Goal: Task Accomplishment & Management: Complete application form

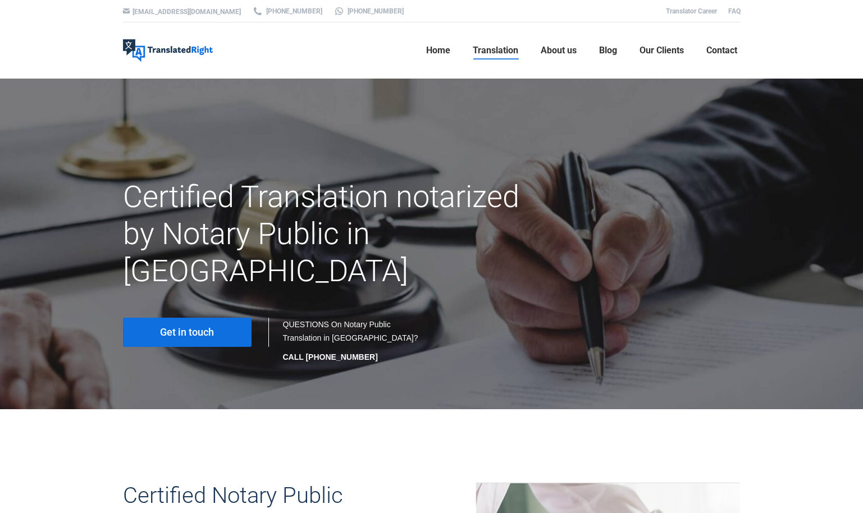
click at [176, 315] on div "Get in touch" at bounding box center [192, 332] width 160 height 35
click at [173, 327] on span "Get in touch" at bounding box center [187, 332] width 54 height 11
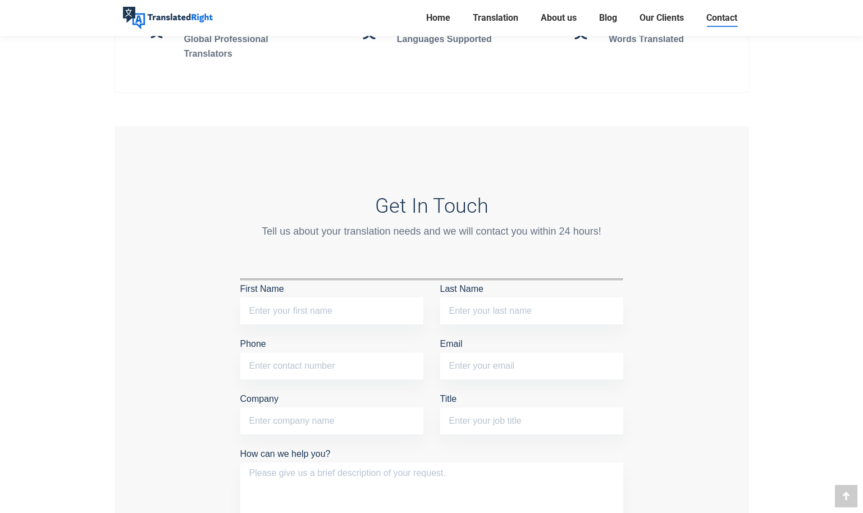
scroll to position [798, 0]
click at [350, 309] on input "First Name" at bounding box center [331, 311] width 183 height 27
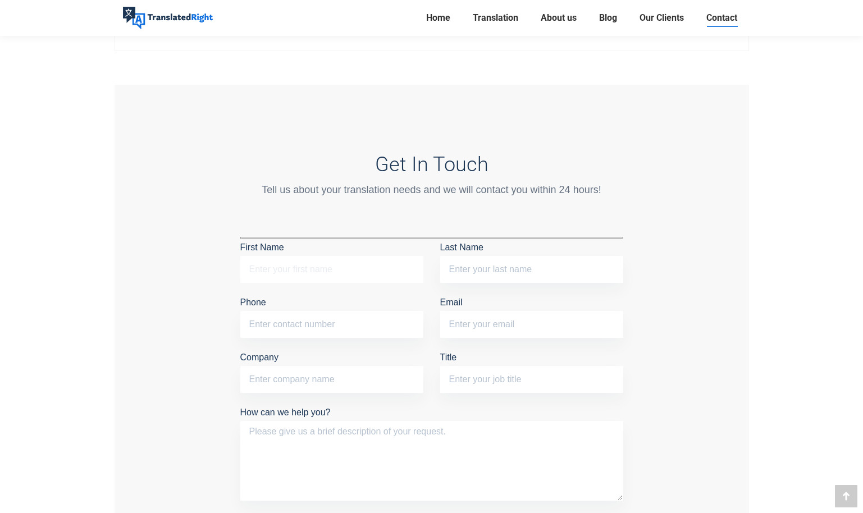
scroll to position [840, 0]
click at [294, 383] on input "Company" at bounding box center [331, 378] width 183 height 27
type input "NTU"
click at [321, 328] on input "Phone" at bounding box center [331, 323] width 183 height 27
type input "85548246"
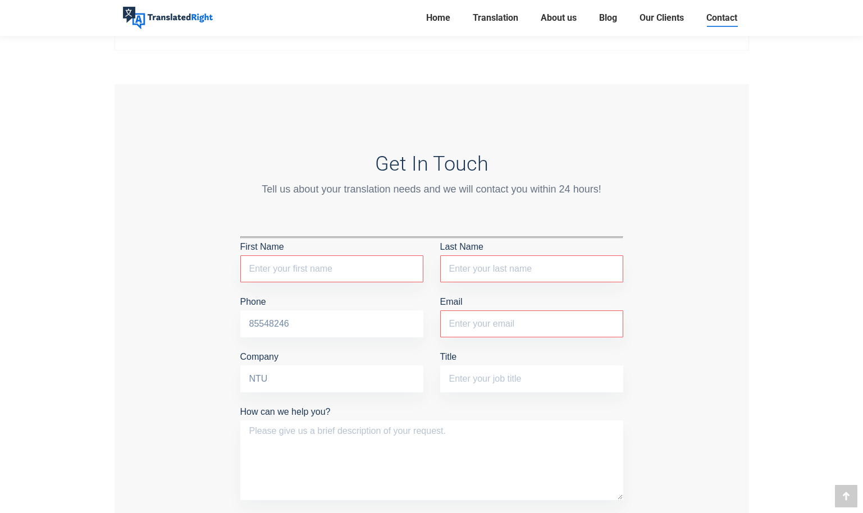
type input "GUANYUE"
type input "[PERSON_NAME]"
type input "[EMAIL_ADDRESS][DOMAIN_NAME]"
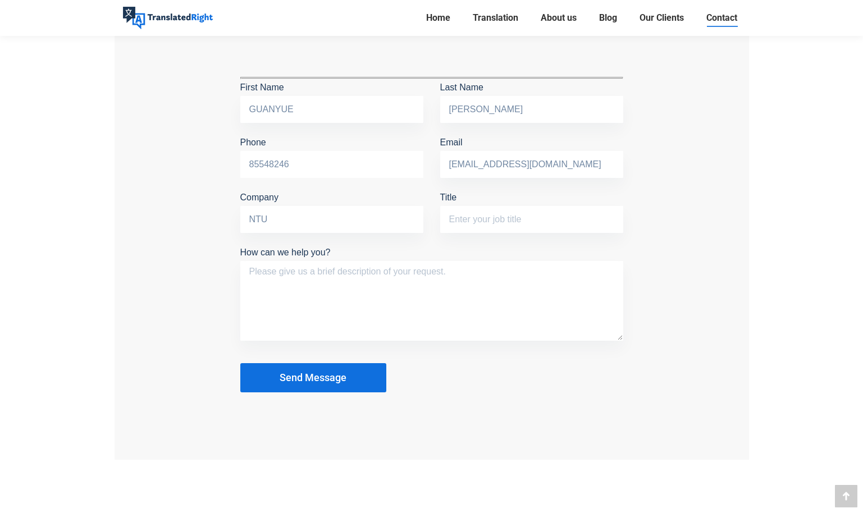
scroll to position [999, 0]
click at [525, 224] on input "Title" at bounding box center [531, 220] width 183 height 27
type input "ID card translation"
click at [480, 288] on textarea "How can we help you?" at bounding box center [431, 302] width 383 height 80
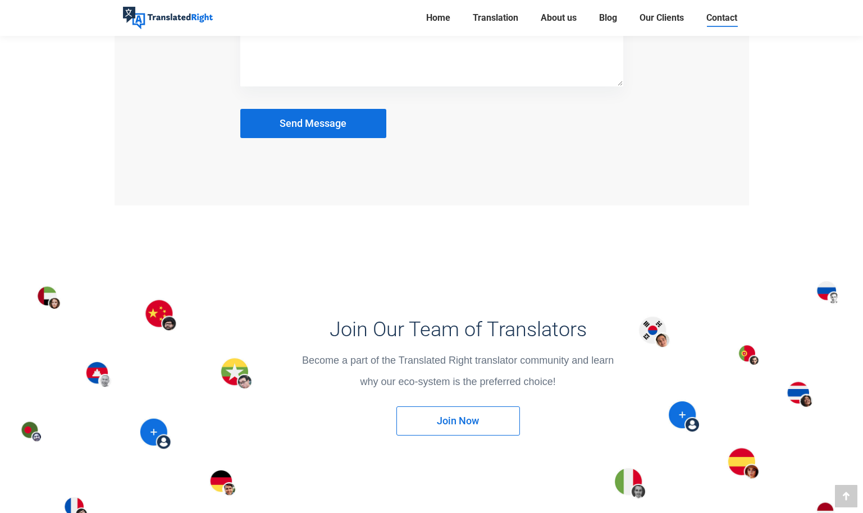
scroll to position [1255, 0]
type textarea "I want to translate my ID card to English for my Tuition Grant application."
click at [289, 112] on button "Send Message" at bounding box center [313, 122] width 146 height 29
click at [310, 120] on span "Send Message" at bounding box center [313, 122] width 67 height 11
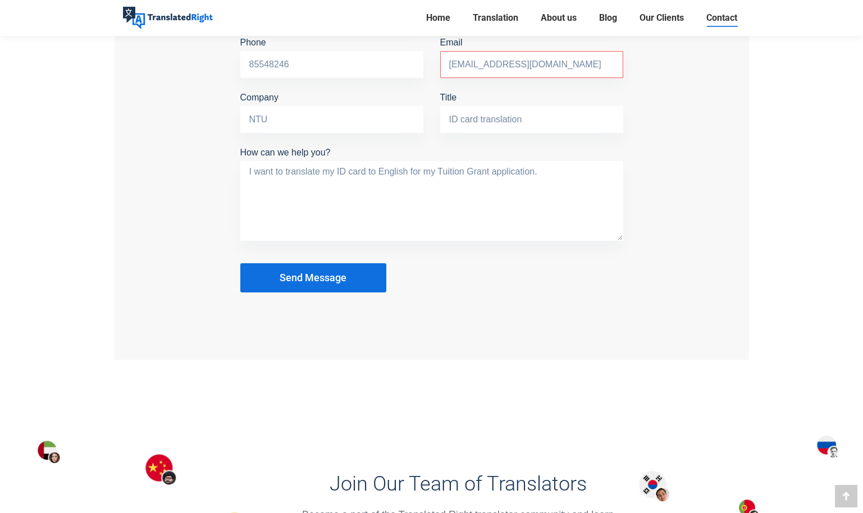
scroll to position [1105, 0]
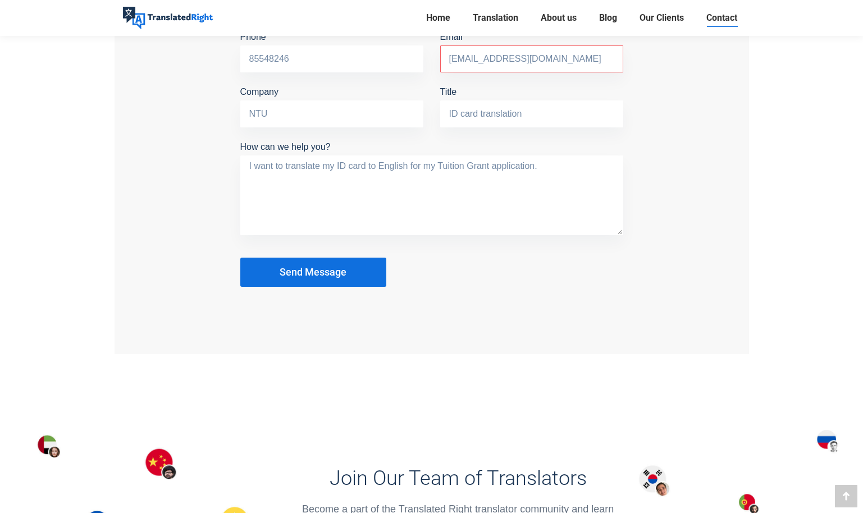
click at [741, 257] on div "Get In Touch Tell us about your translation needs and we will contact you withi…" at bounding box center [432, 86] width 634 height 535
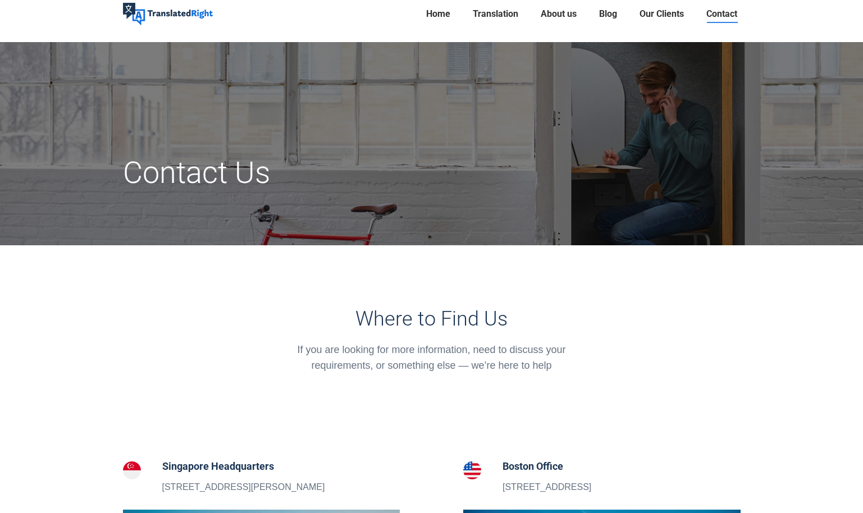
scroll to position [0, 0]
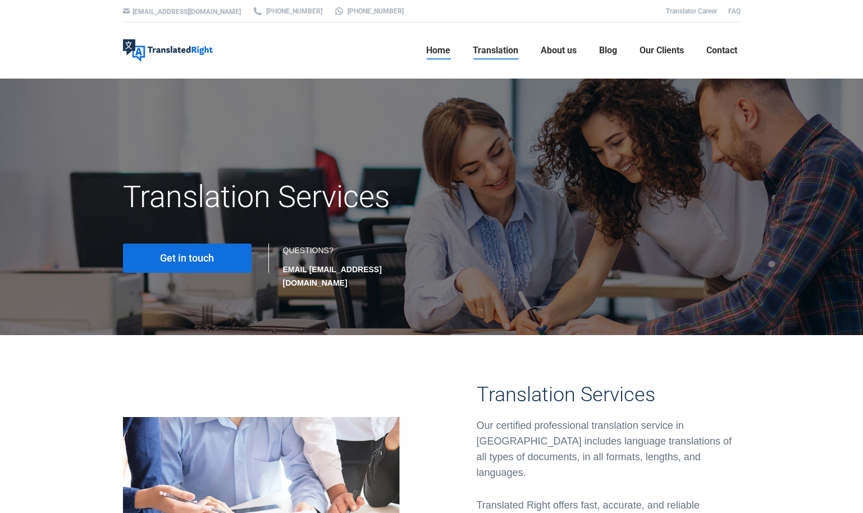
click at [429, 47] on span "Home" at bounding box center [438, 50] width 24 height 11
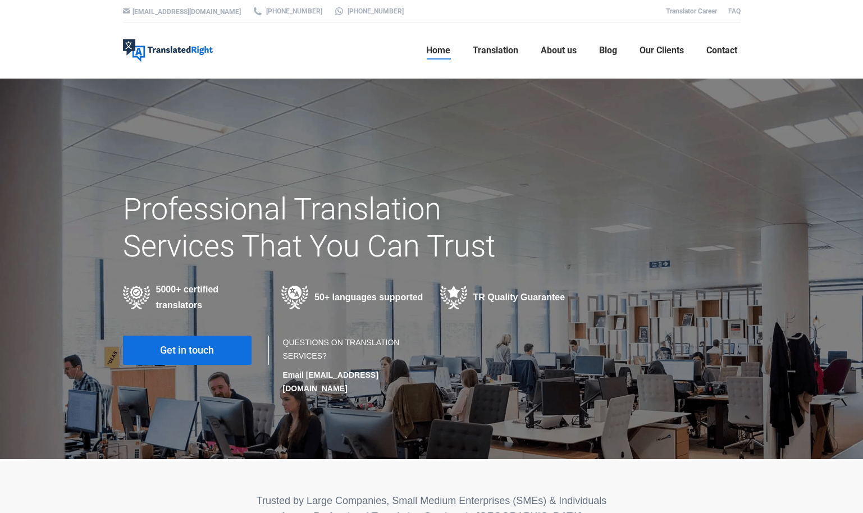
click at [326, 298] on div "50+ languages supported" at bounding box center [352, 298] width 142 height 24
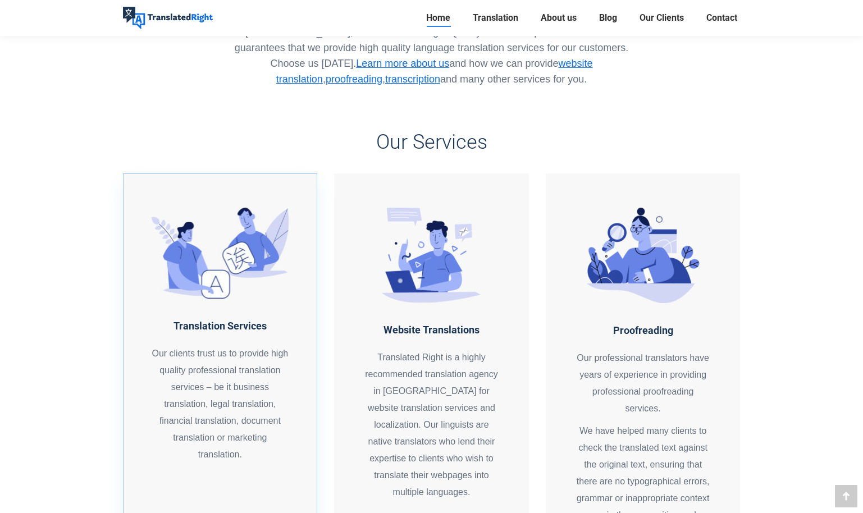
scroll to position [763, 0]
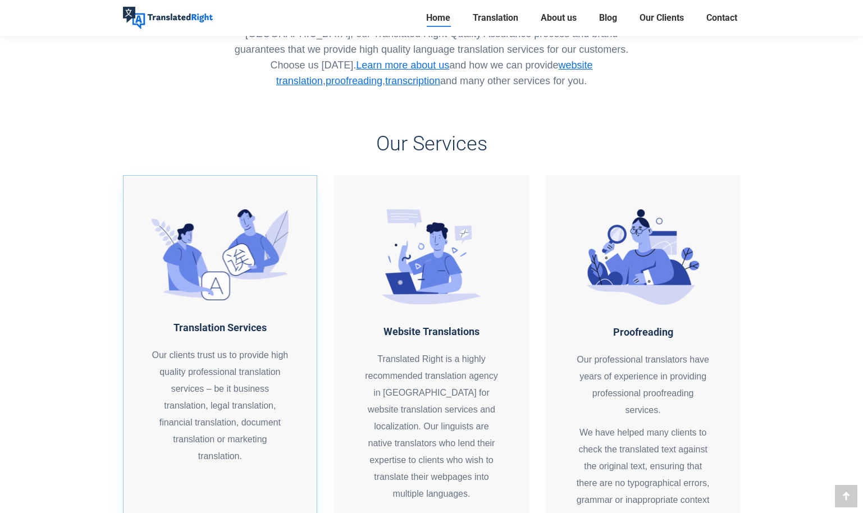
click at [204, 329] on div "Translation Services Our clients trust us to provide high quality professional …" at bounding box center [221, 392] width 138 height 145
click at [422, 371] on div "Translated Right is a highly recommended translation agency in Singapore for we…" at bounding box center [432, 427] width 138 height 152
click at [421, 371] on div "Translated Right is a highly recommended translation agency in Singapore for we…" at bounding box center [432, 427] width 138 height 152
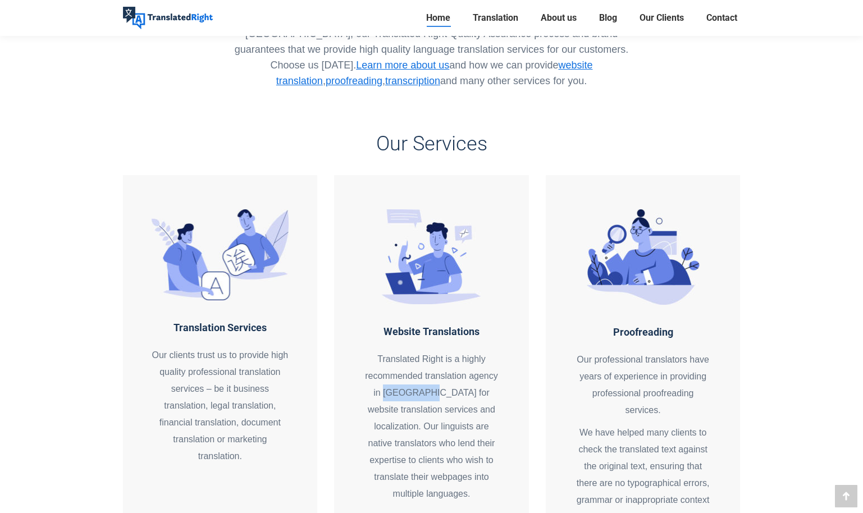
drag, startPoint x: 421, startPoint y: 371, endPoint x: 370, endPoint y: 296, distance: 90.6
click at [370, 296] on div "Website Translations Translated Right is a highly recommended translation agenc…" at bounding box center [431, 384] width 195 height 418
click at [505, 271] on div "Website Translations Translated Right is a highly recommended translation agenc…" at bounding box center [431, 384] width 195 height 418
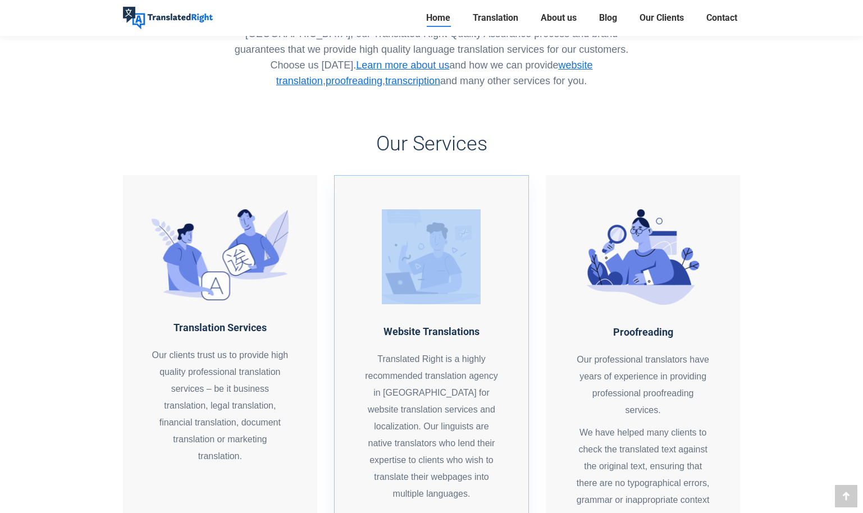
click at [505, 271] on div "Website Translations Translated Right is a highly recommended translation agenc…" at bounding box center [431, 384] width 195 height 418
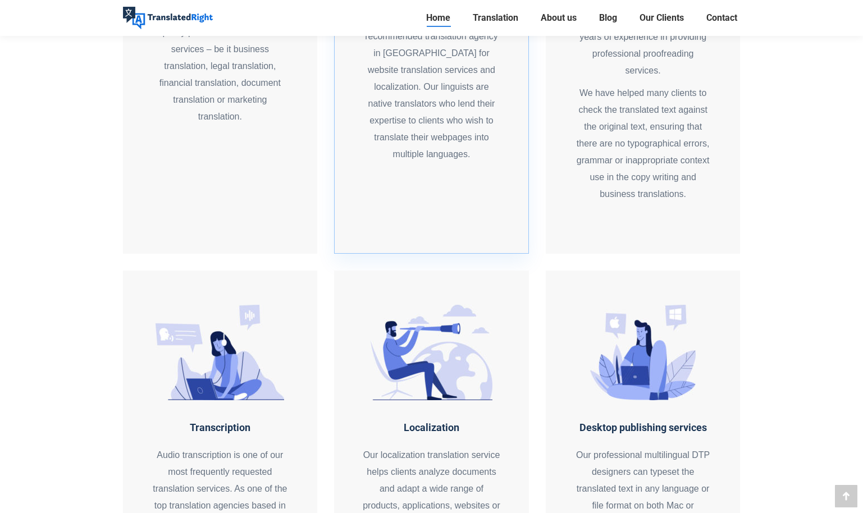
click at [433, 199] on div "Website Translations Translated Right is a highly recommended translation agenc…" at bounding box center [431, 45] width 195 height 418
drag, startPoint x: 433, startPoint y: 199, endPoint x: 496, endPoint y: 12, distance: 196.7
click at [496, 12] on span "Translation" at bounding box center [495, 17] width 45 height 11
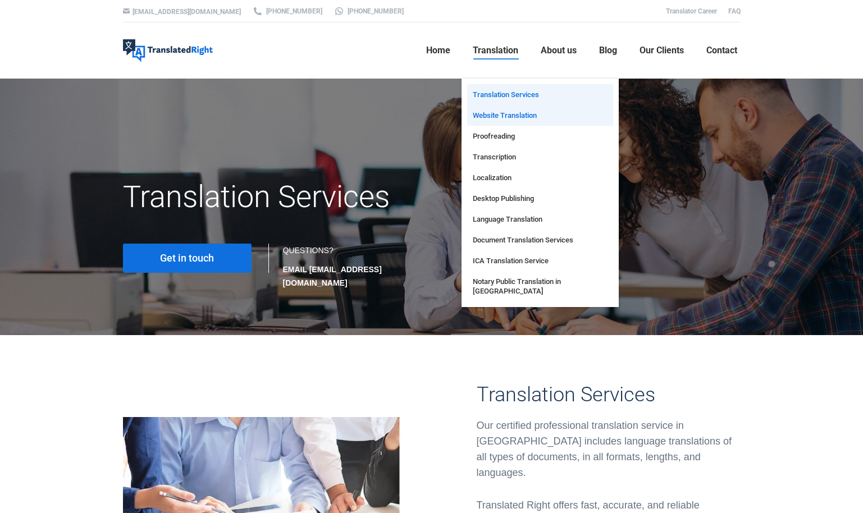
click at [512, 118] on span "Website Translation" at bounding box center [505, 116] width 64 height 10
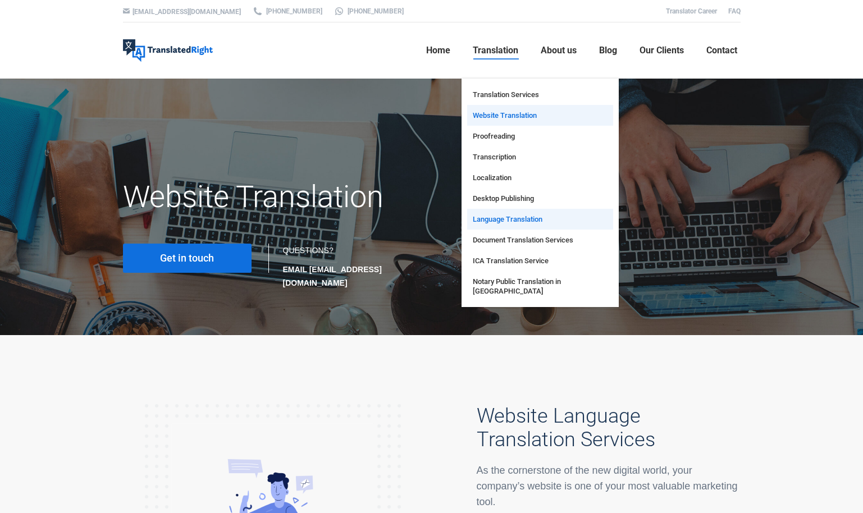
click at [500, 222] on span "Language Translation" at bounding box center [508, 219] width 70 height 10
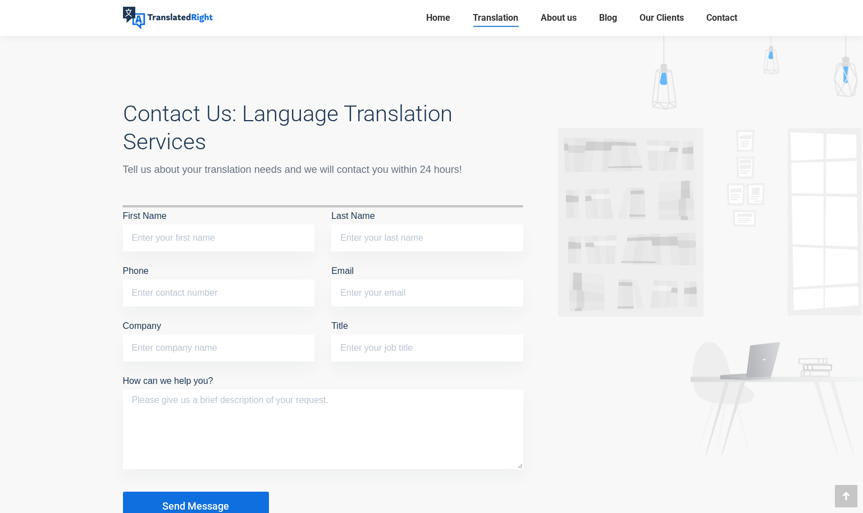
scroll to position [2081, 0]
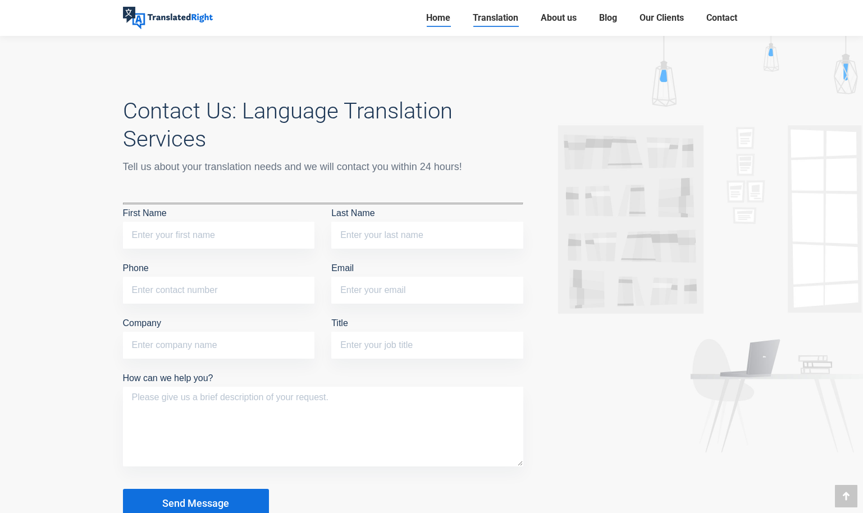
click at [431, 15] on span "Home" at bounding box center [438, 17] width 24 height 11
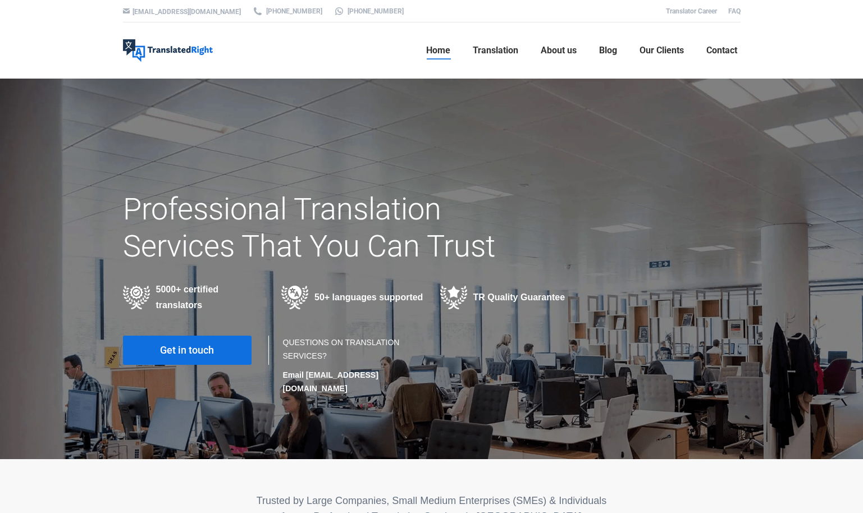
click at [173, 348] on span "Get in touch" at bounding box center [187, 350] width 54 height 11
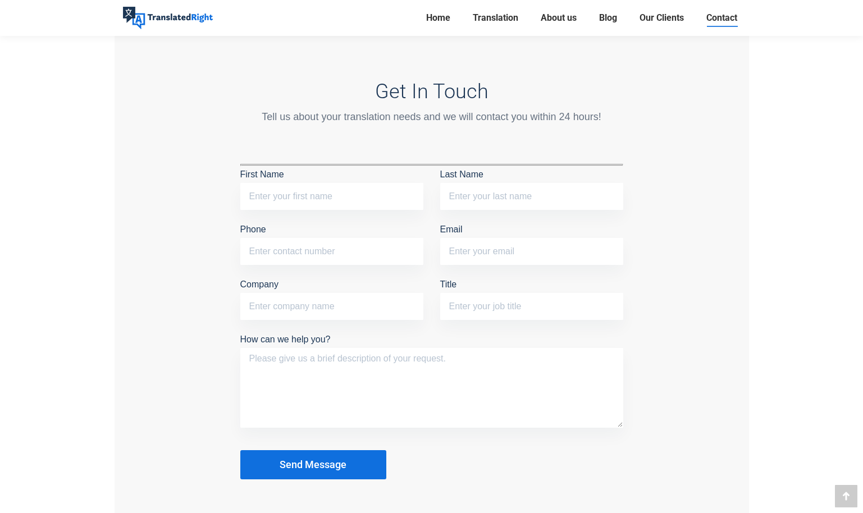
scroll to position [911, 0]
click at [299, 205] on input "First Name" at bounding box center [331, 198] width 183 height 27
type input "GUANYUE"
type input "[PERSON_NAME]"
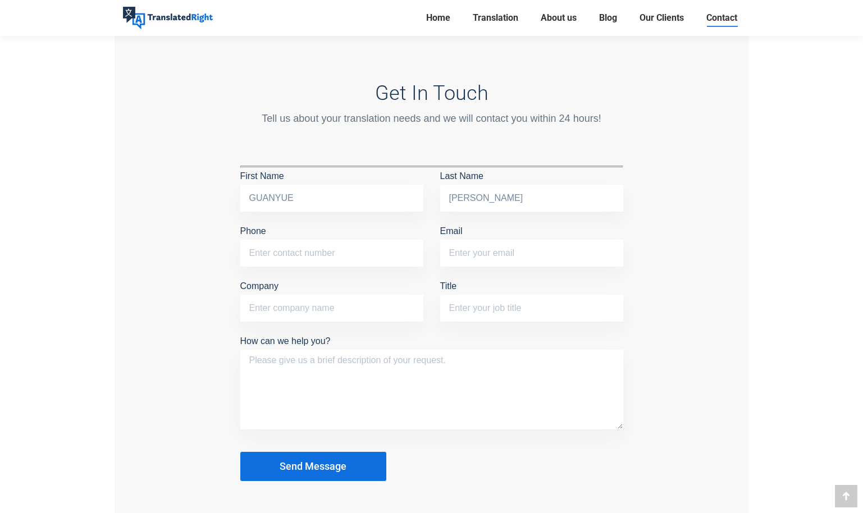
type input "85548246"
type input "[EMAIL_ADDRESS][DOMAIN_NAME]"
type input "NTU"
type input "ID card translation"
click at [370, 367] on textarea "How can we help you?" at bounding box center [431, 390] width 383 height 80
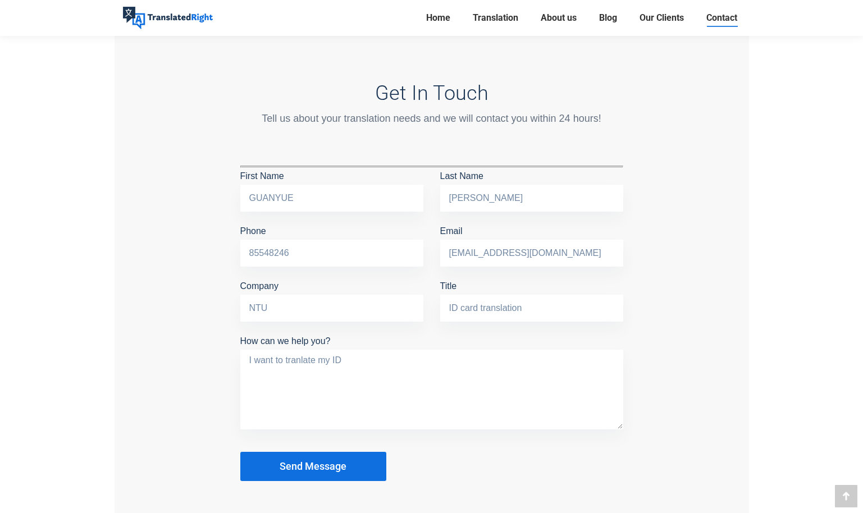
click at [307, 358] on textarea "I want to tranlate my ID" at bounding box center [431, 390] width 383 height 80
click at [300, 355] on textarea "I want to tranlate my ID" at bounding box center [431, 390] width 383 height 80
click at [371, 353] on textarea "I want to translate my ID" at bounding box center [431, 390] width 383 height 80
click at [475, 361] on textarea "I want to translate my ID card into English format for Tuition application." at bounding box center [431, 390] width 383 height 80
click at [471, 360] on textarea "I want to translate my ID card into English format for Tuition application." at bounding box center [431, 390] width 383 height 80
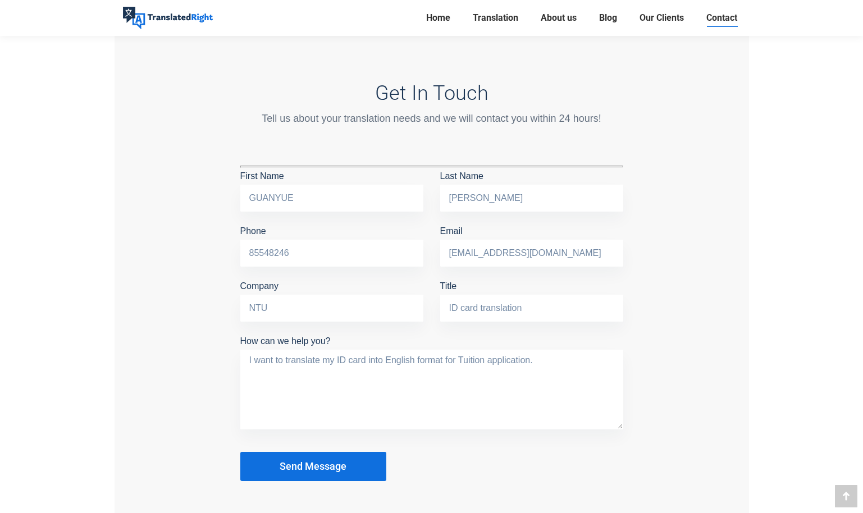
paste textarea "ould like to translate my ID card into English format for My"
click at [486, 363] on textarea "I would like to translate my ID card into English format for My Tuition applica…" at bounding box center [431, 390] width 383 height 80
type textarea "I would like to translate my ID card into English format for my Tuition applica…"
click at [297, 468] on span "Send Message" at bounding box center [313, 466] width 67 height 11
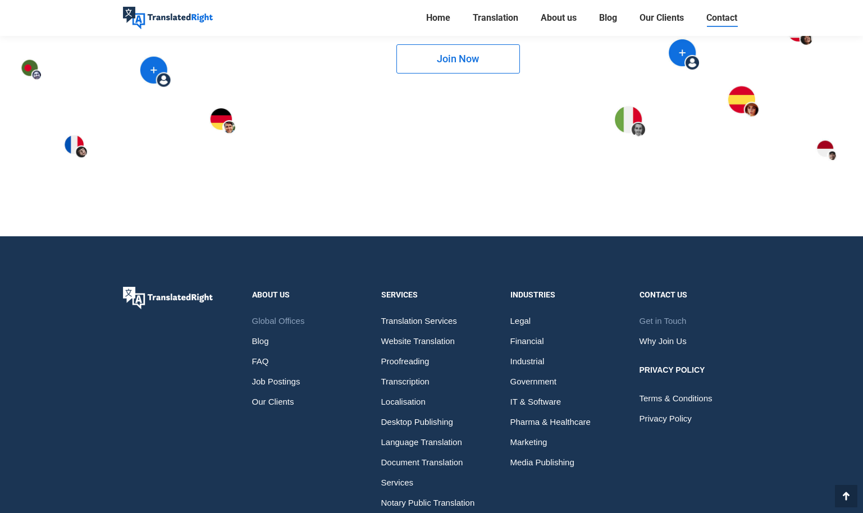
scroll to position [1678, 0]
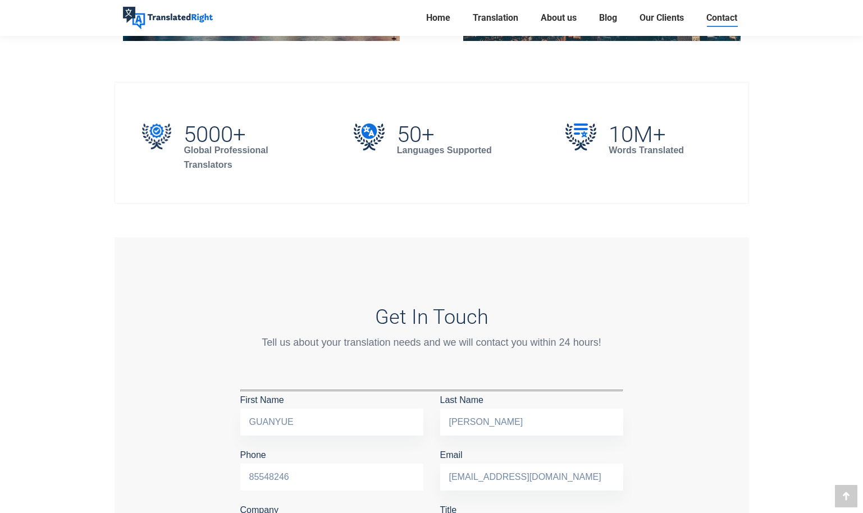
drag, startPoint x: 368, startPoint y: 472, endPoint x: 315, endPoint y: 486, distance: 54.7
click at [315, 486] on p "Phone [PHONE_NUMBER]" at bounding box center [331, 471] width 183 height 49
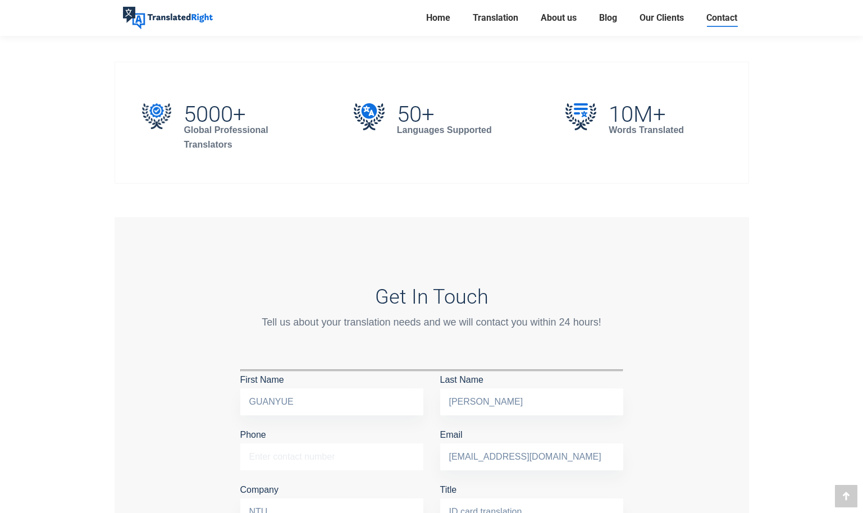
scroll to position [812, 0]
